Goal: Task Accomplishment & Management: Manage account settings

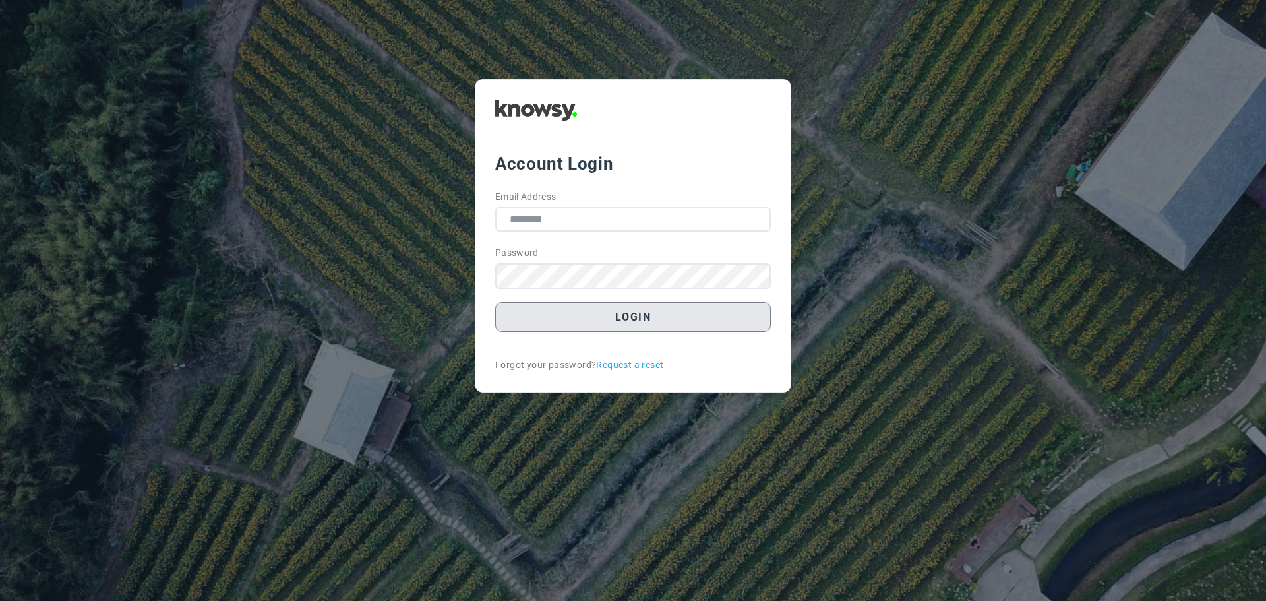
type input "**********"
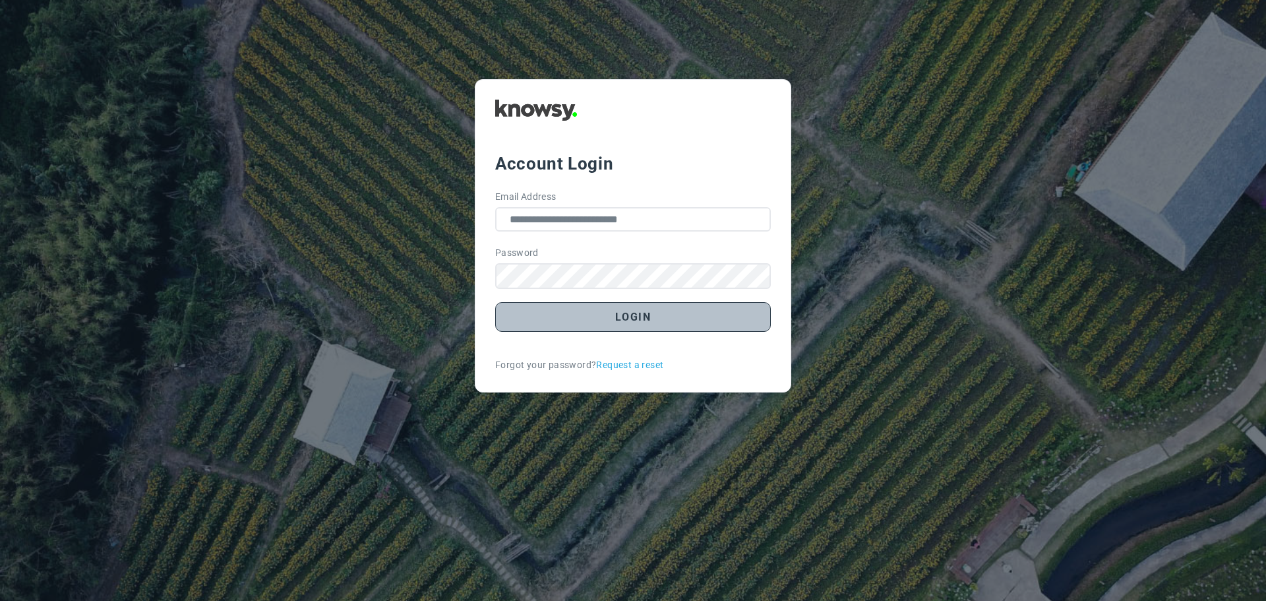
click at [621, 316] on button "Login" at bounding box center [633, 317] width 276 height 30
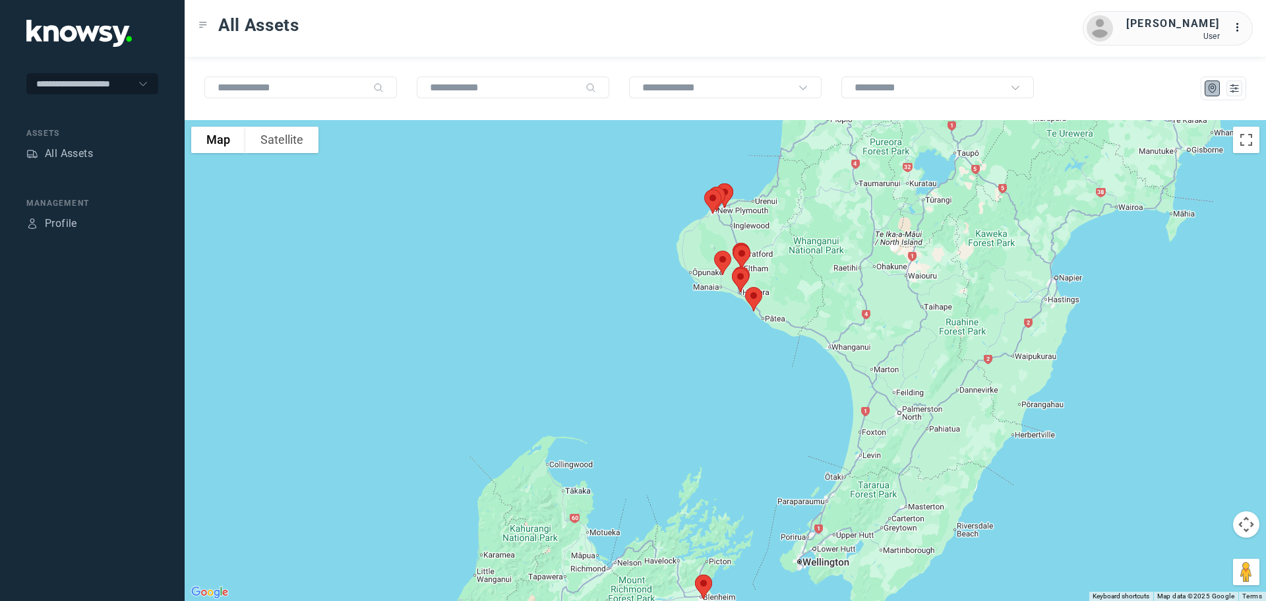
drag, startPoint x: 778, startPoint y: 286, endPoint x: 778, endPoint y: 338, distance: 52.1
click at [780, 338] on div at bounding box center [725, 360] width 1081 height 481
